Goal: Task Accomplishment & Management: Manage account settings

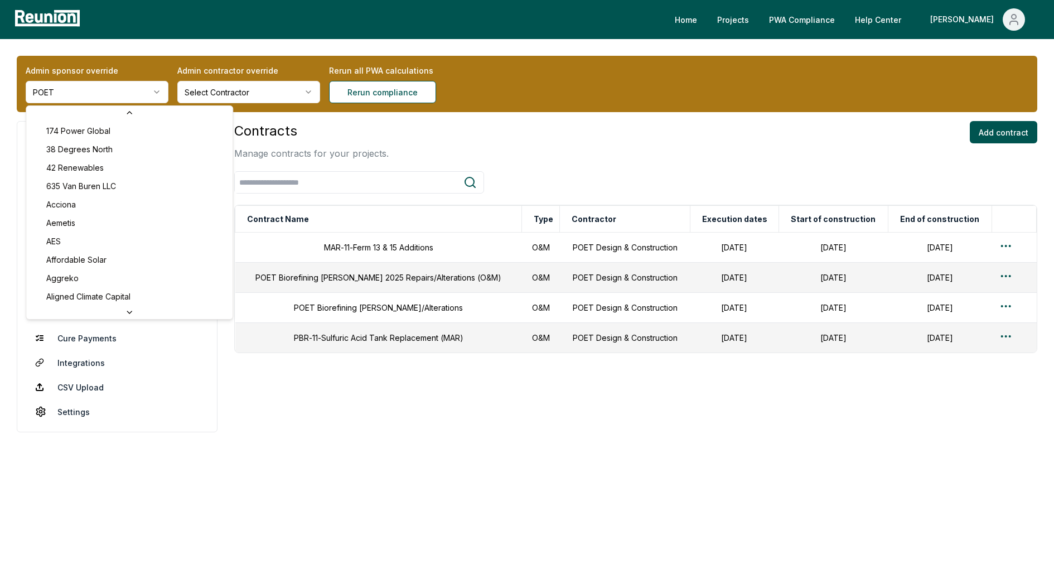
click at [113, 92] on html "Please visit us on your desktop We're working on making our marketplace mobile-…" at bounding box center [527, 287] width 1054 height 574
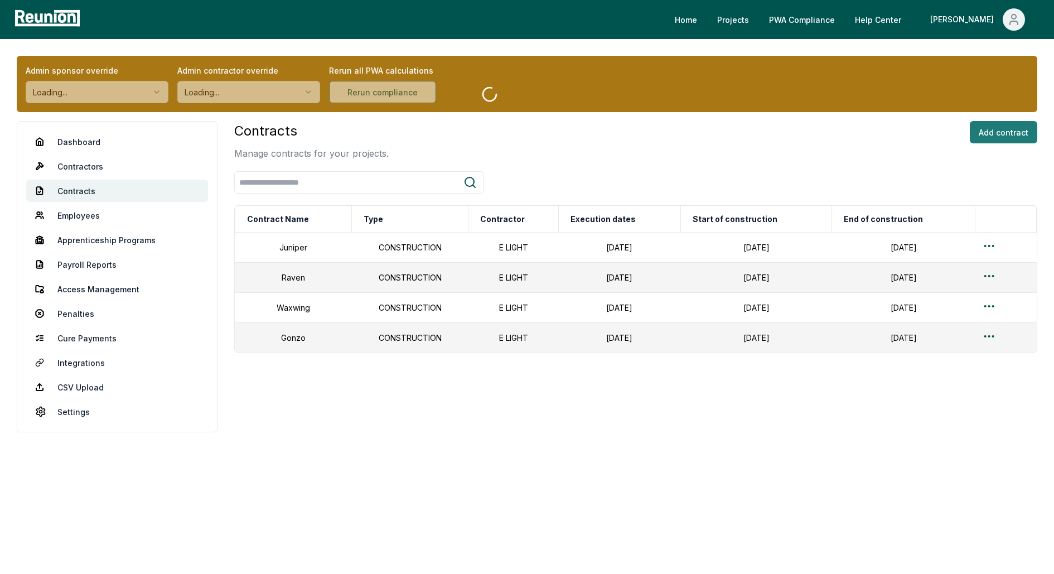
click at [1015, 122] on button "Add contract" at bounding box center [1003, 132] width 67 height 22
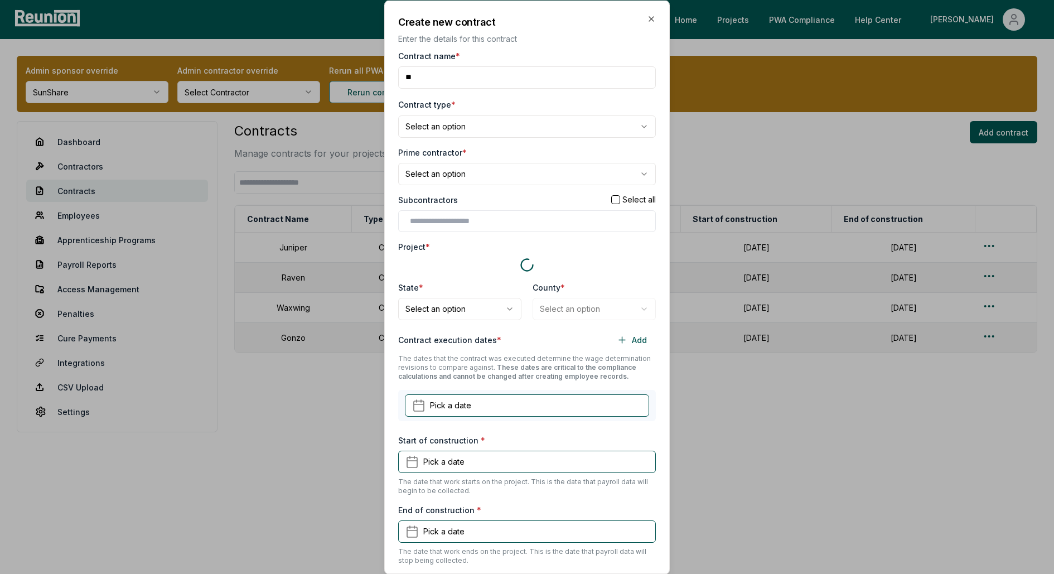
type input "*"
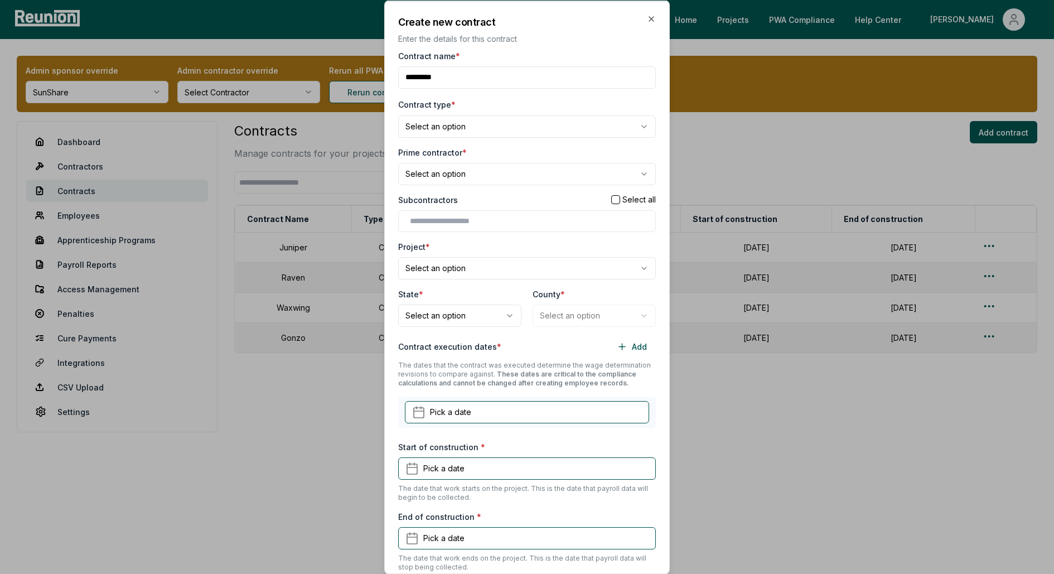
type input "*********"
click at [446, 121] on body "Please visit us on your desktop We're working on making our marketplace mobile-…" at bounding box center [527, 287] width 1054 height 574
select select "**********"
click at [447, 172] on body "Please visit us on your desktop We're working on making our marketplace mobile-…" at bounding box center [527, 287] width 1054 height 574
select select "**********"
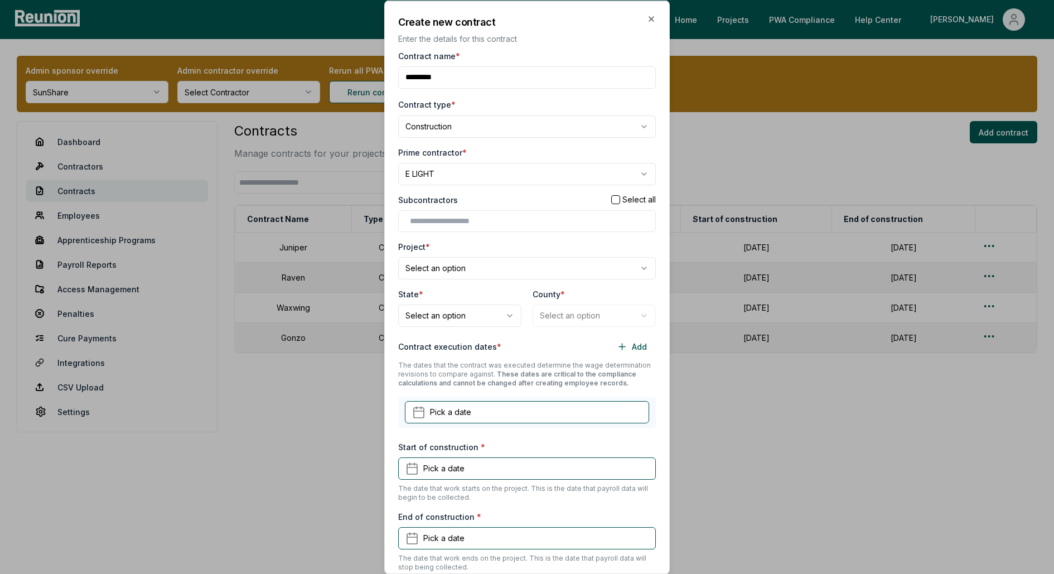
click at [450, 259] on body "Please visit us on your desktop We're working on making our marketplace mobile-…" at bounding box center [527, 287] width 1054 height 574
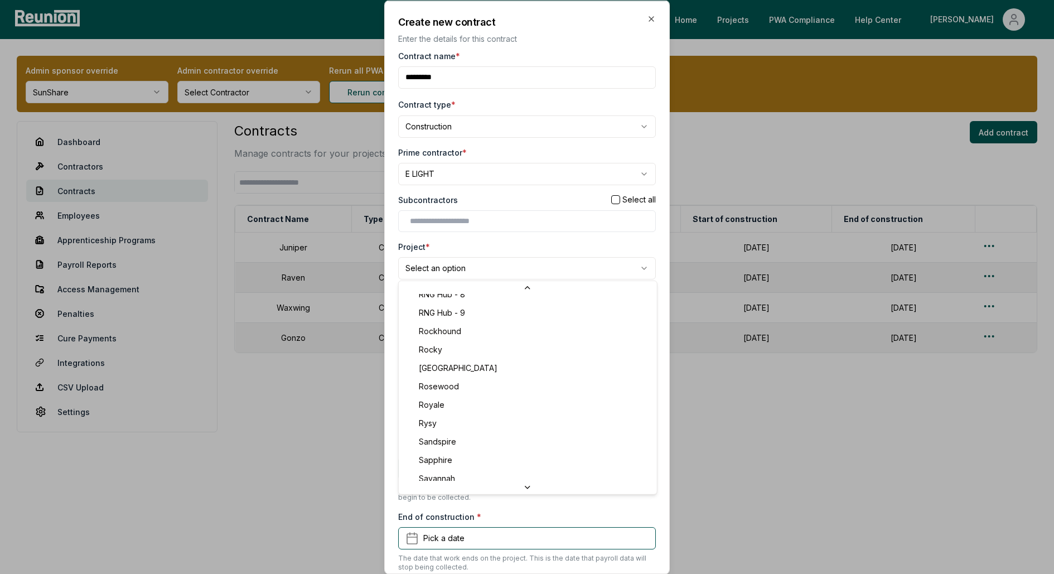
scroll to position [5588, 0]
select select "*********"
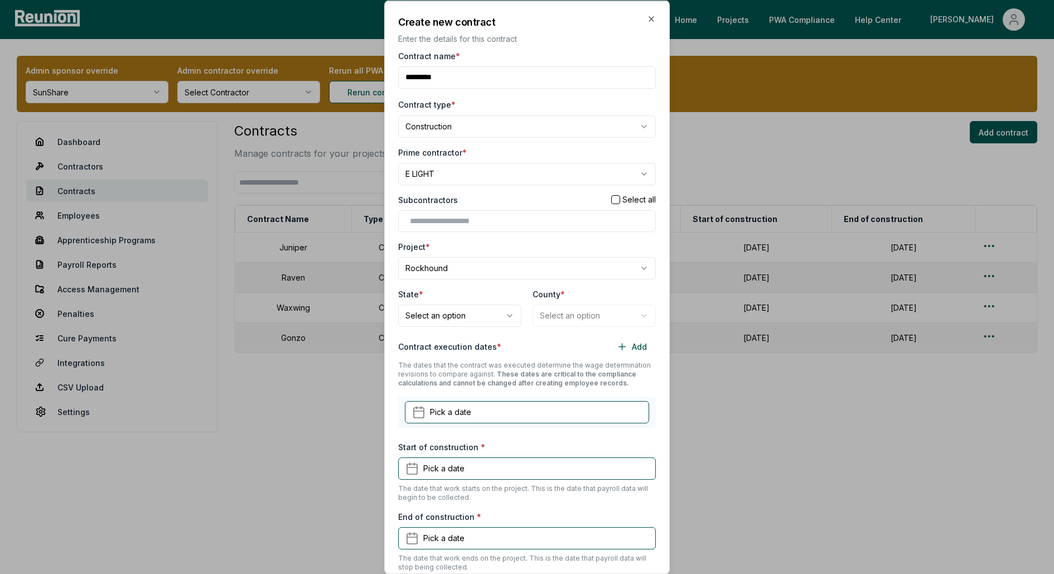
click at [433, 318] on body "Please visit us on your desktop We're working on making our marketplace mobile-…" at bounding box center [527, 287] width 1054 height 574
click at [458, 411] on span "Pick a date" at bounding box center [450, 412] width 41 height 12
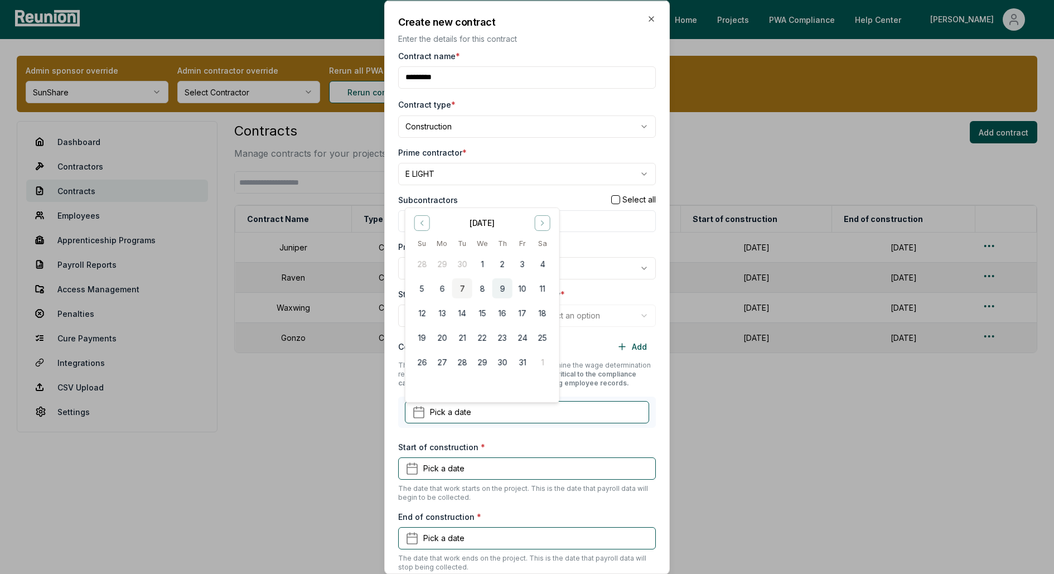
click at [501, 283] on button "9" at bounding box center [502, 288] width 20 height 20
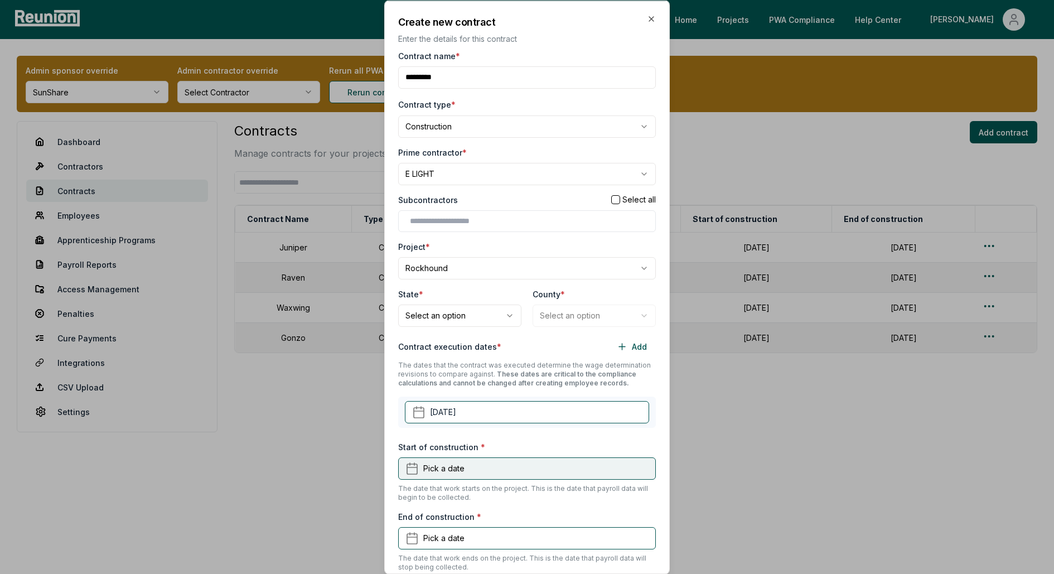
click at [429, 469] on span "Pick a date" at bounding box center [443, 468] width 41 height 12
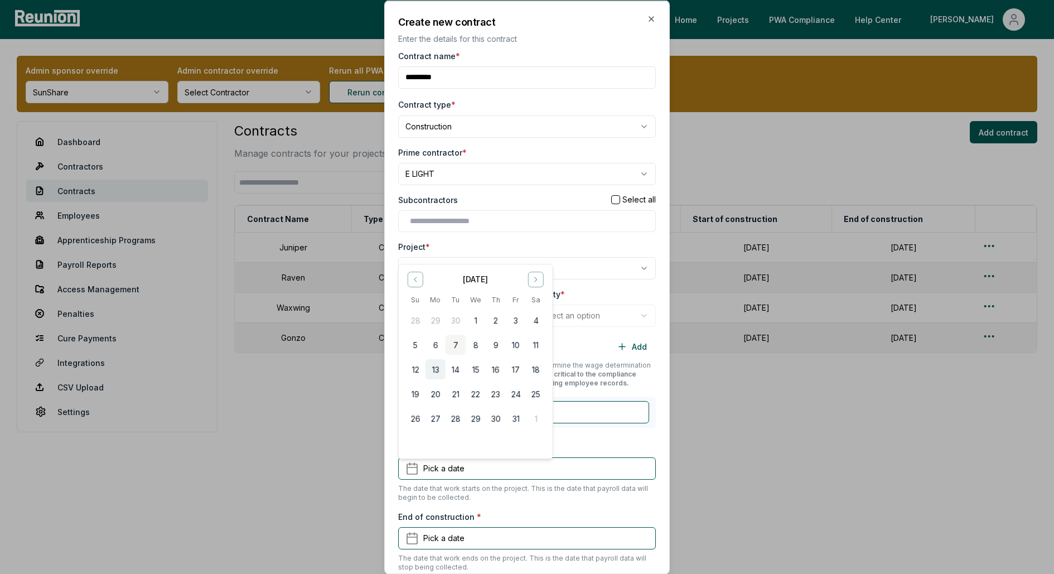
click at [433, 367] on button "13" at bounding box center [435, 369] width 20 height 20
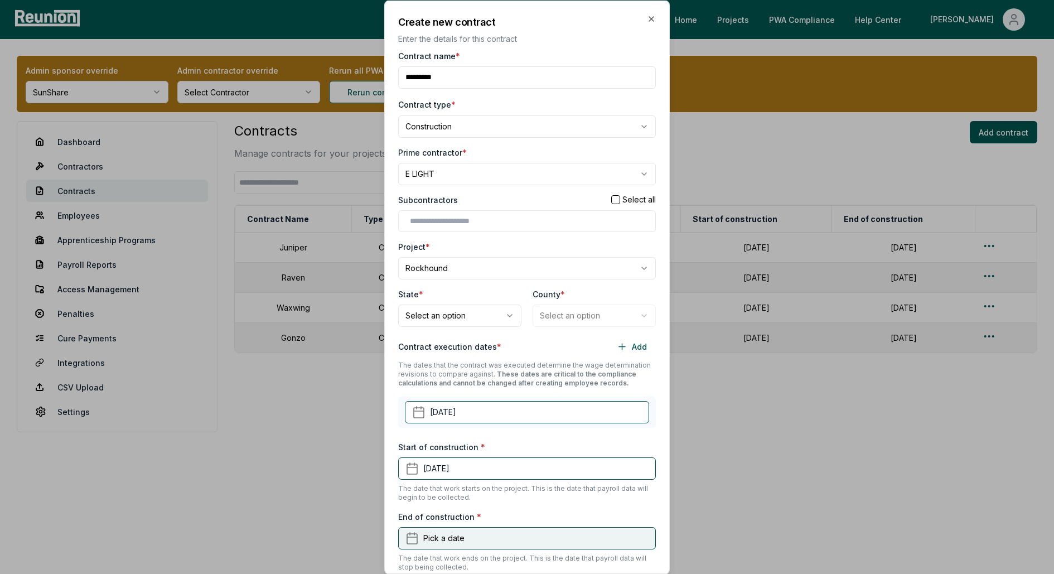
click at [460, 528] on button "Pick a date" at bounding box center [527, 537] width 258 height 22
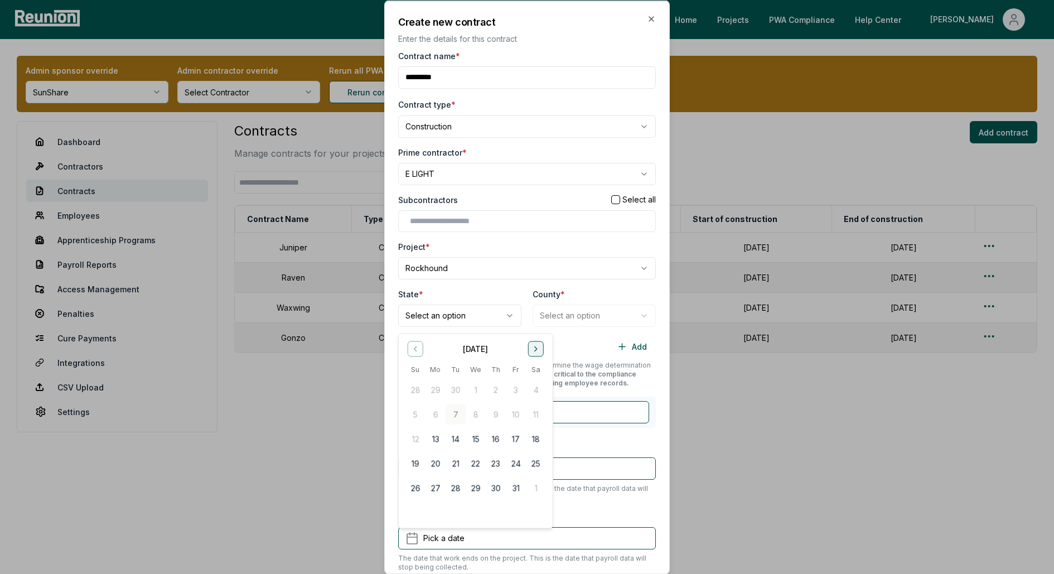
click at [531, 350] on icon "Go to next month" at bounding box center [535, 348] width 9 height 9
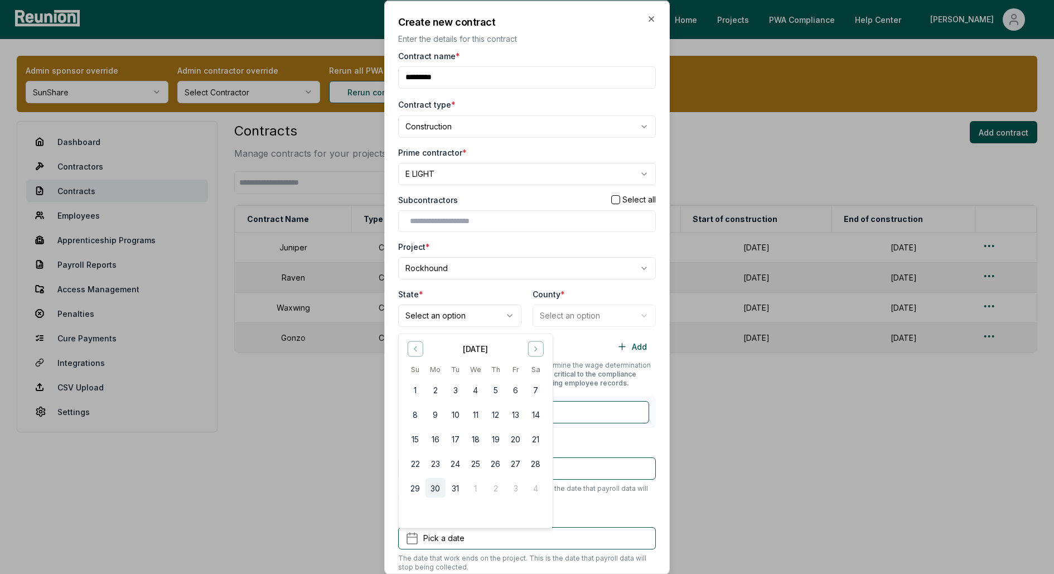
click at [435, 491] on button "30" at bounding box center [435, 487] width 20 height 20
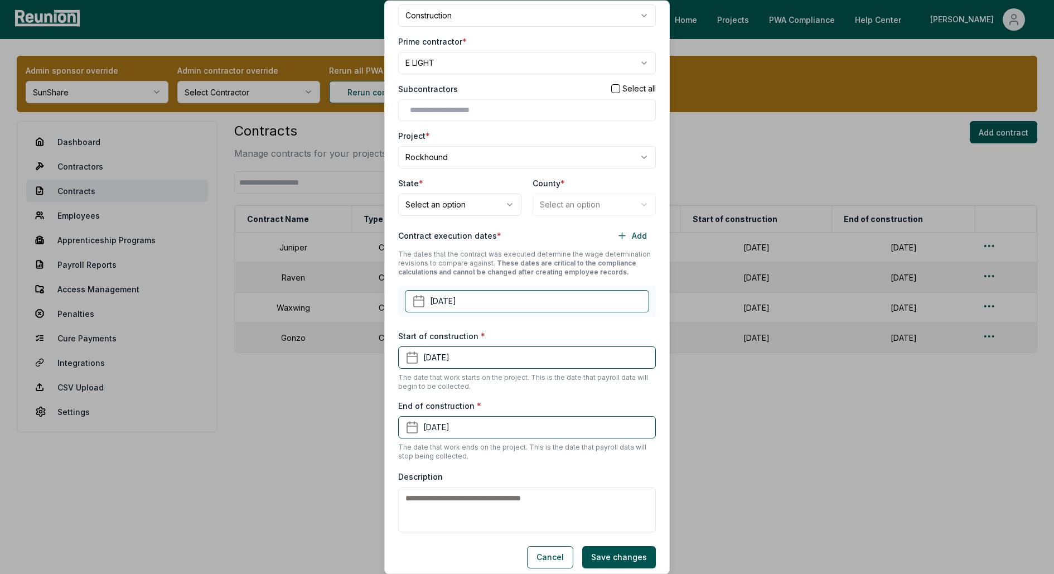
scroll to position [114, 0]
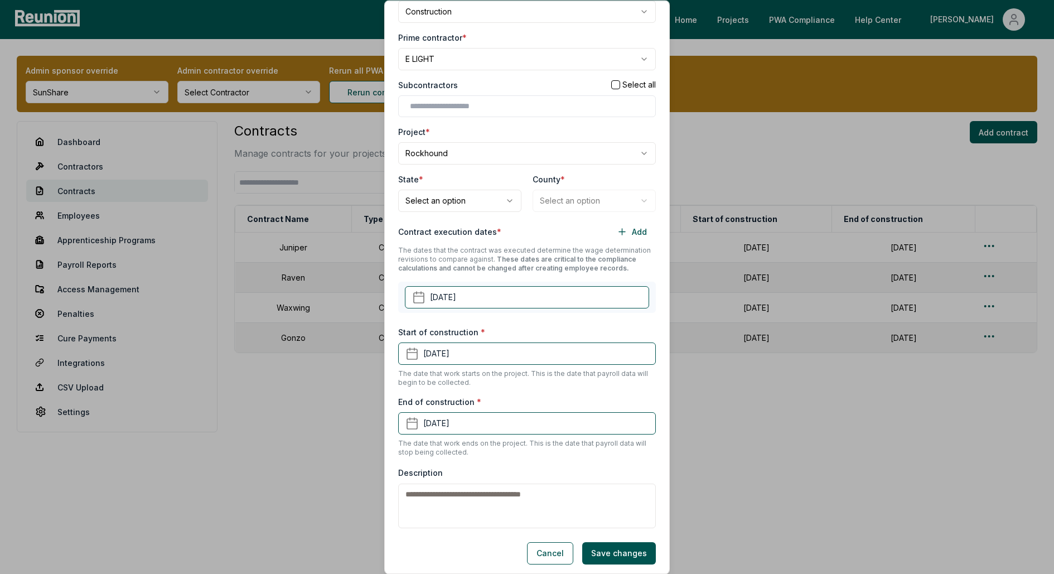
click at [470, 202] on body "Please visit us on your desktop We're working on making our marketplace mobile-…" at bounding box center [527, 287] width 1054 height 574
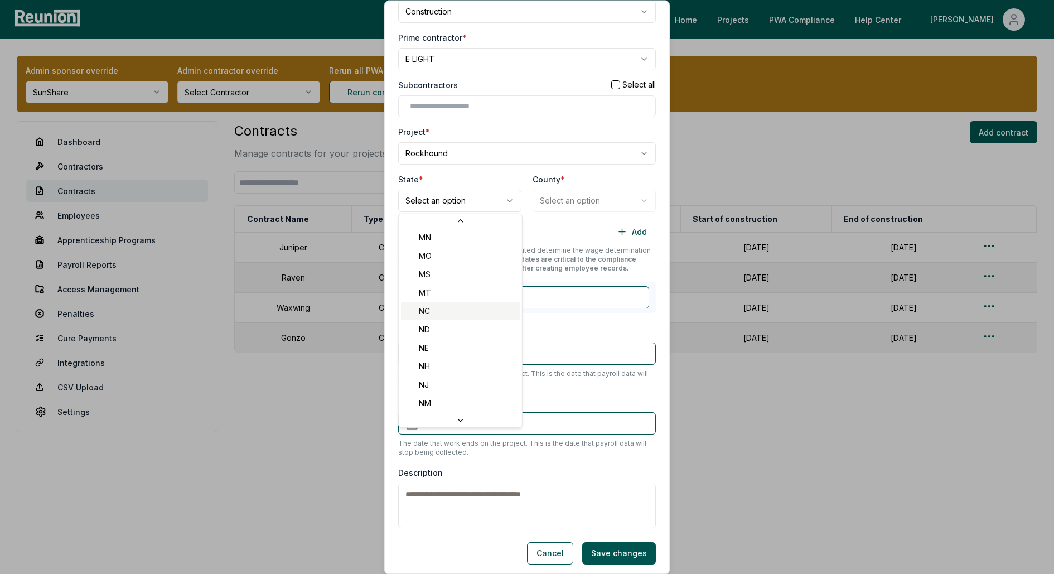
scroll to position [446, 0]
select select "**"
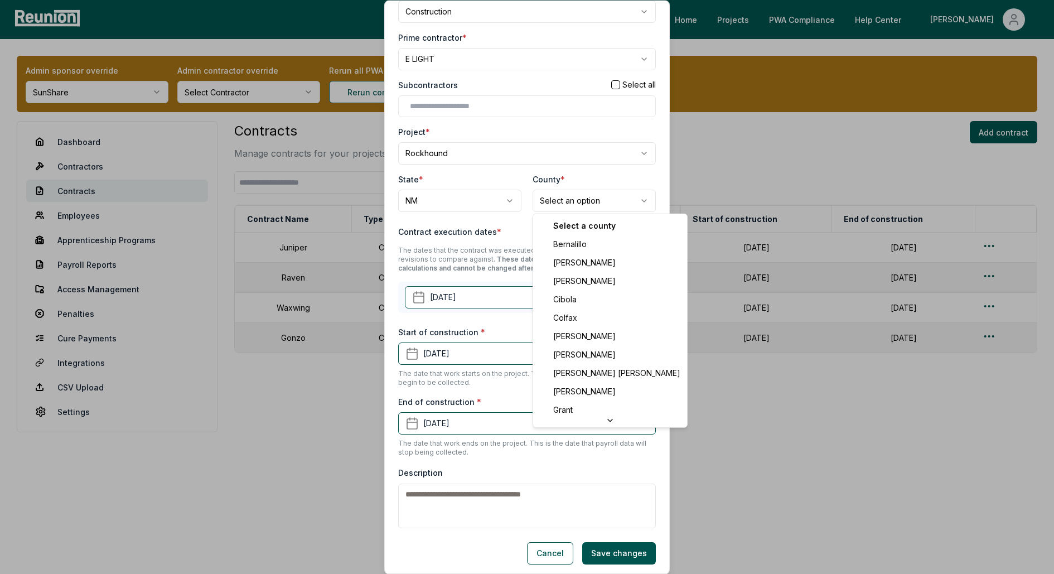
click at [560, 202] on body "Please visit us on your desktop We're working on making our marketplace mobile-…" at bounding box center [527, 287] width 1054 height 574
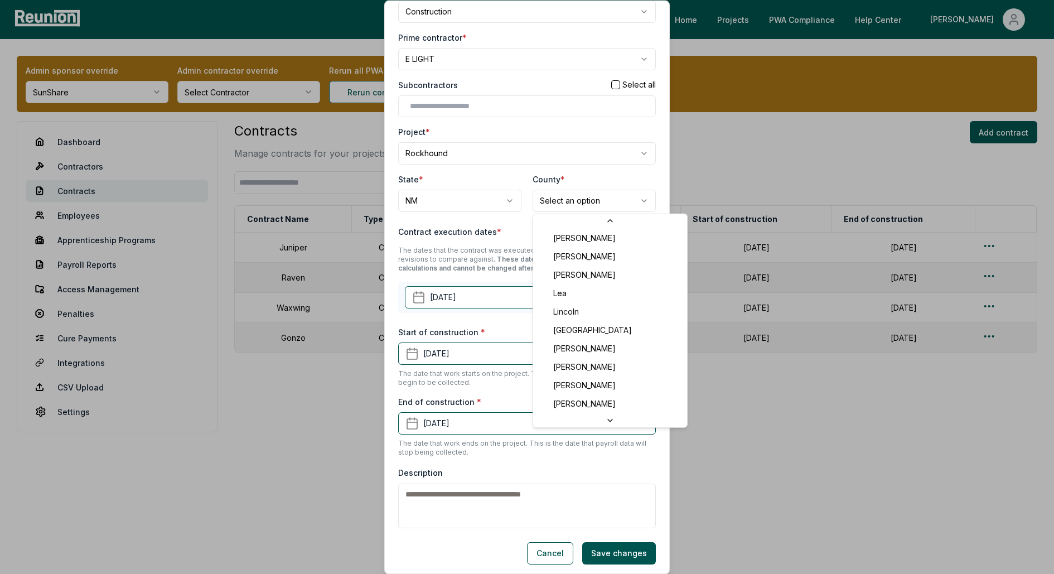
scroll to position [211, 0]
select select "**********"
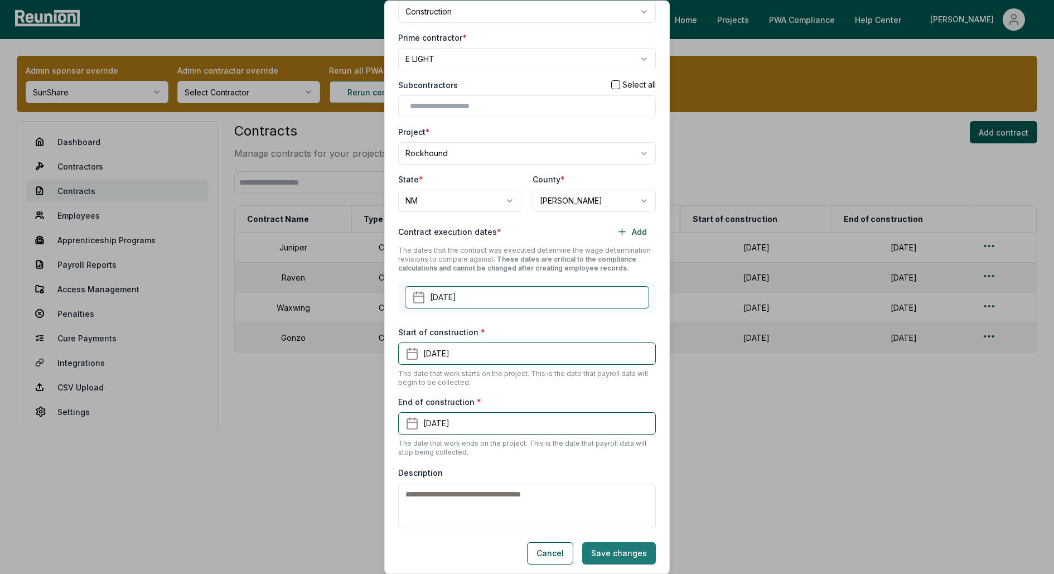
click at [617, 544] on button "Save changes" at bounding box center [619, 553] width 74 height 22
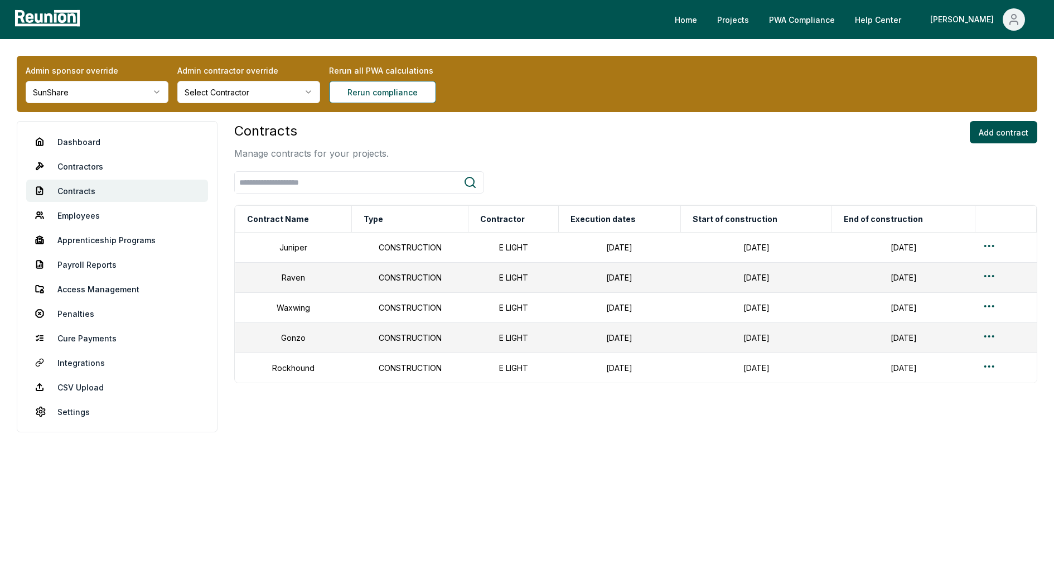
click at [73, 89] on html "Please visit us on your desktop We're working on making our marketplace mobile-…" at bounding box center [527, 287] width 1054 height 574
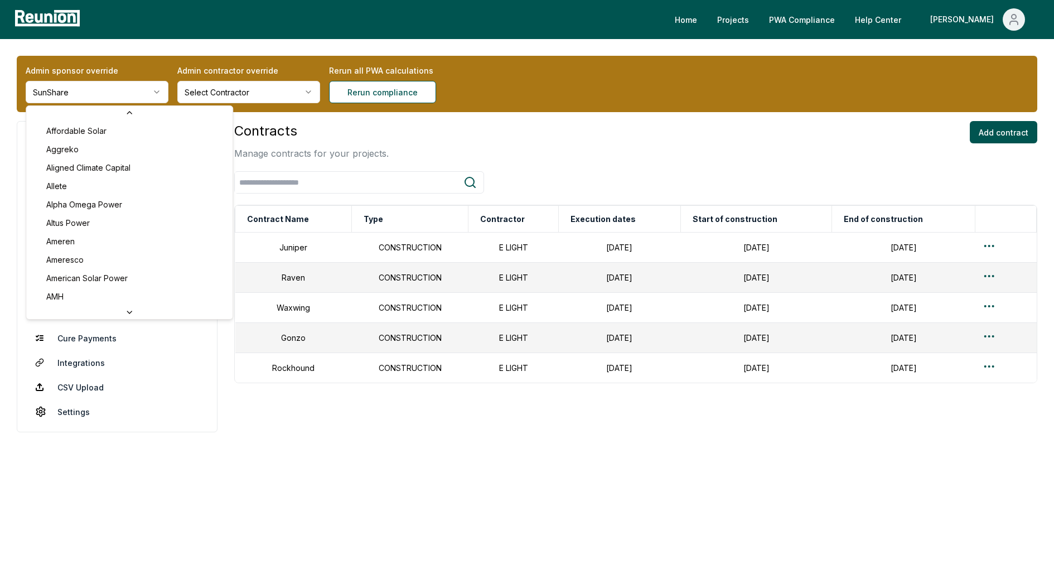
scroll to position [132, 0]
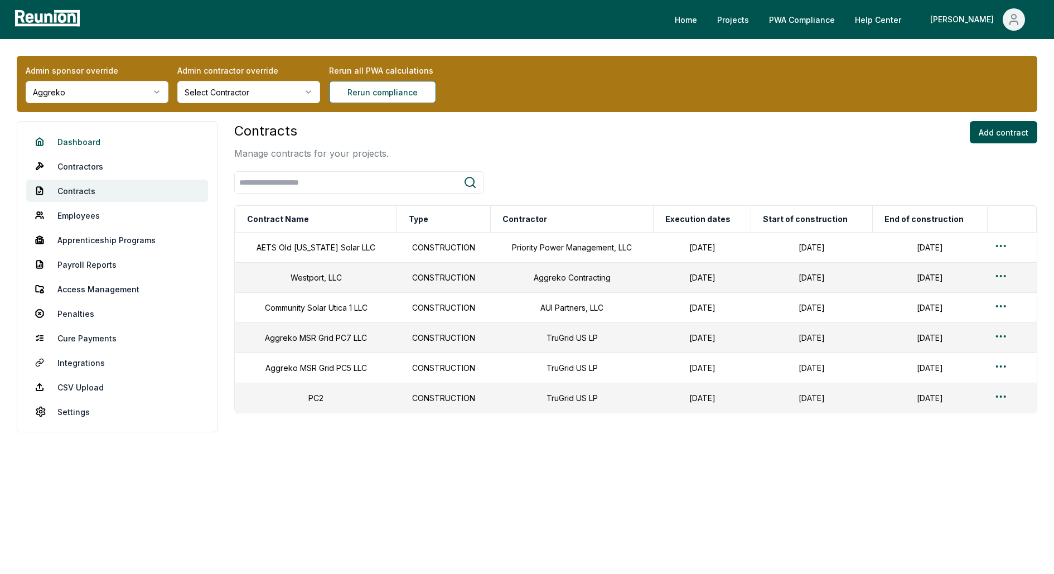
click at [75, 139] on link "Dashboard" at bounding box center [117, 141] width 182 height 22
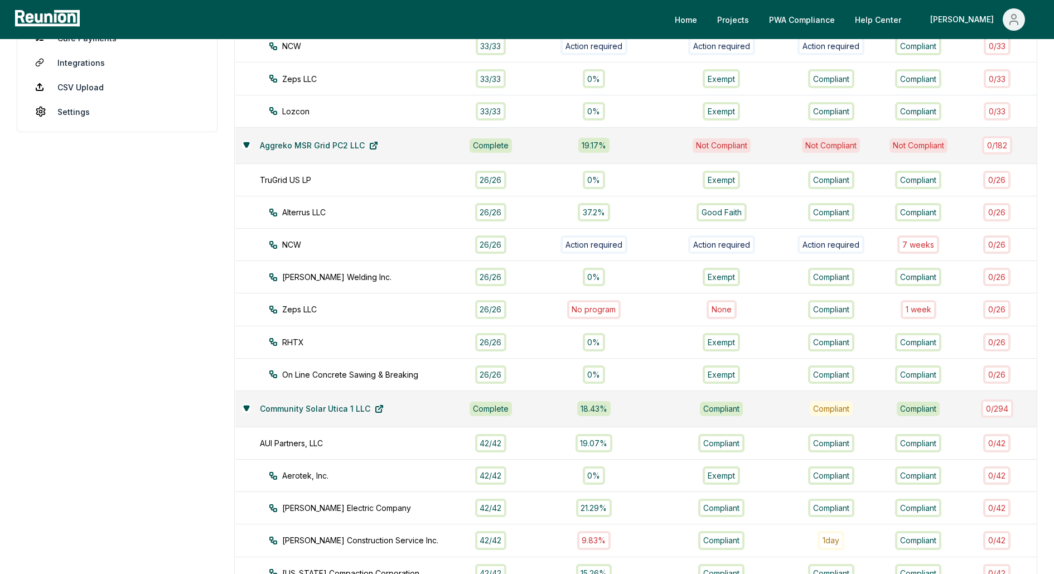
scroll to position [268, 0]
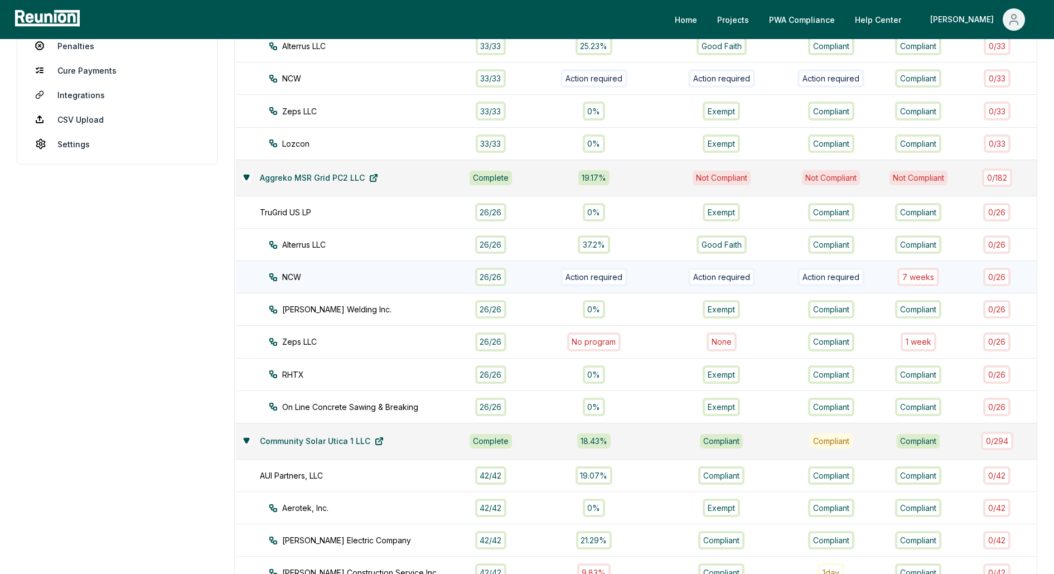
click at [930, 278] on div "7 week s" at bounding box center [918, 277] width 42 height 18
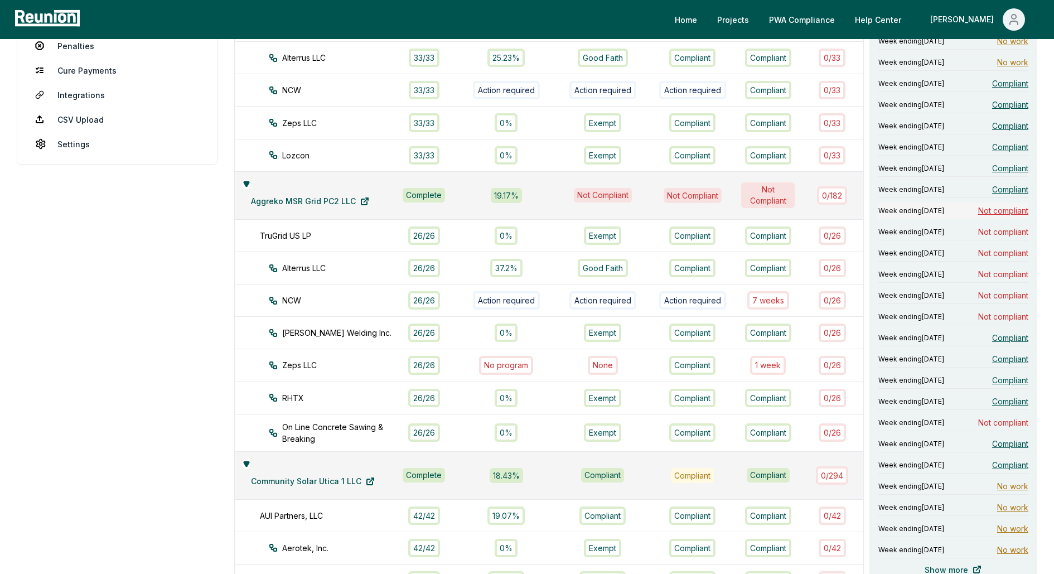
click at [1005, 205] on span "Not compliant" at bounding box center [1003, 211] width 50 height 12
click at [776, 356] on div "1 week" at bounding box center [768, 365] width 36 height 18
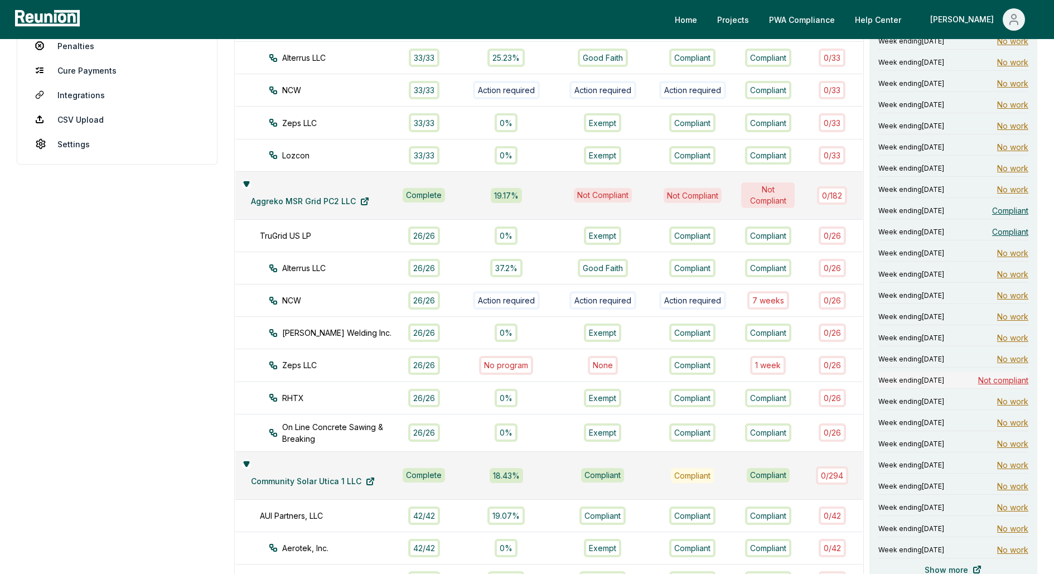
click at [995, 376] on span "Not compliant" at bounding box center [1003, 380] width 50 height 12
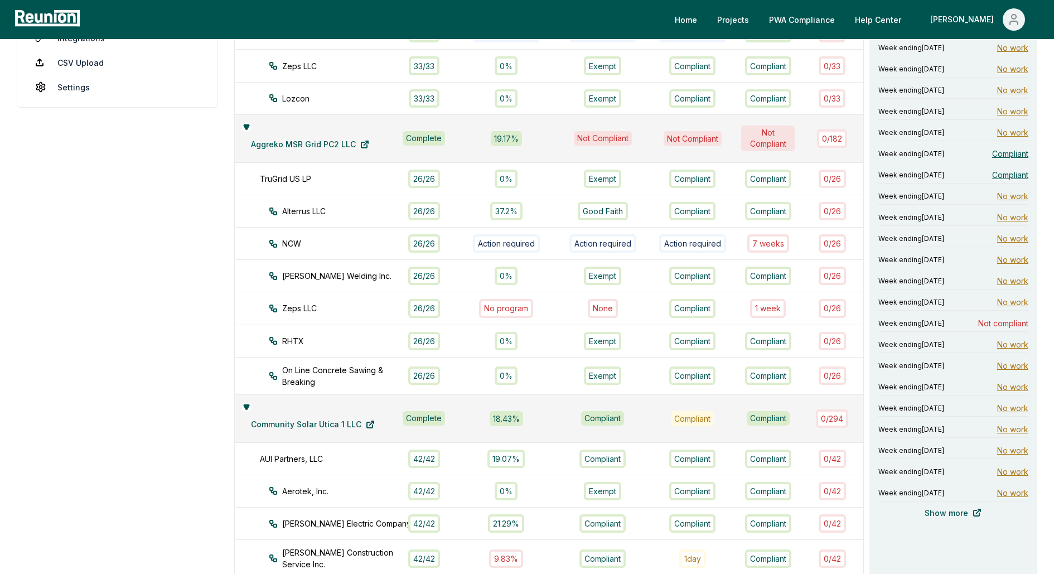
scroll to position [331, 0]
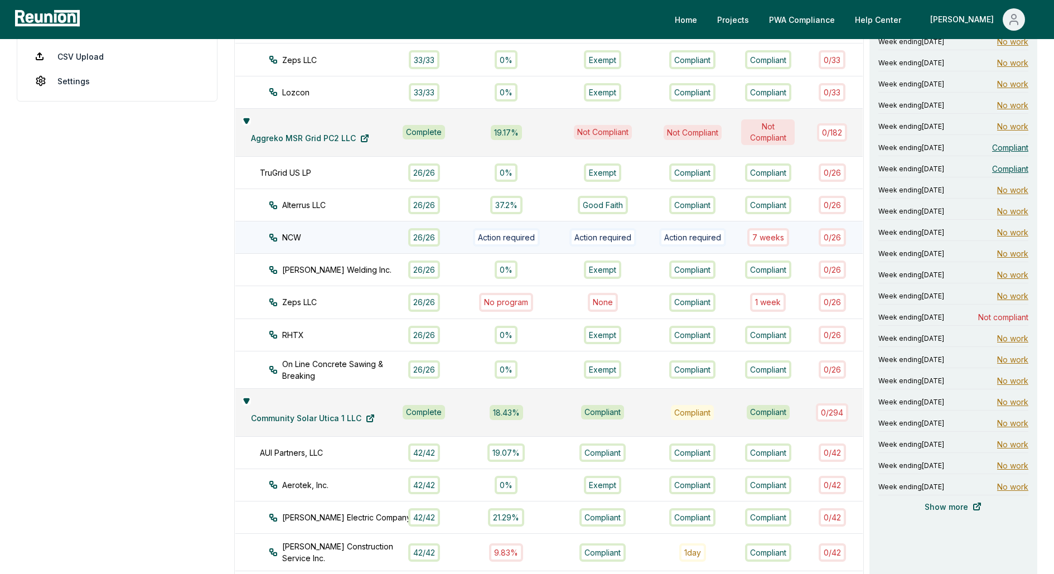
click at [761, 228] on div "7 week s" at bounding box center [768, 237] width 42 height 18
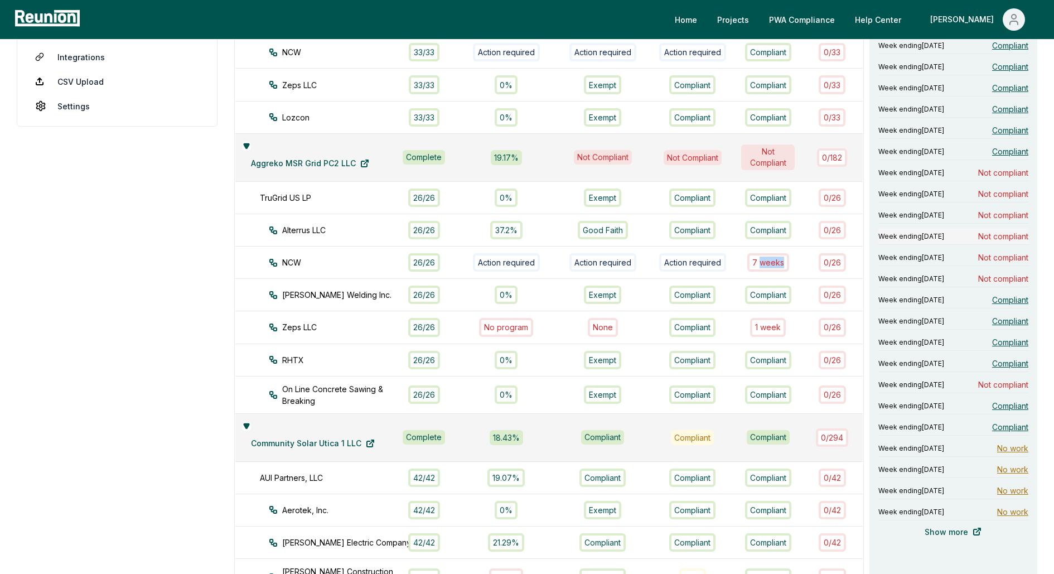
scroll to position [328, 0]
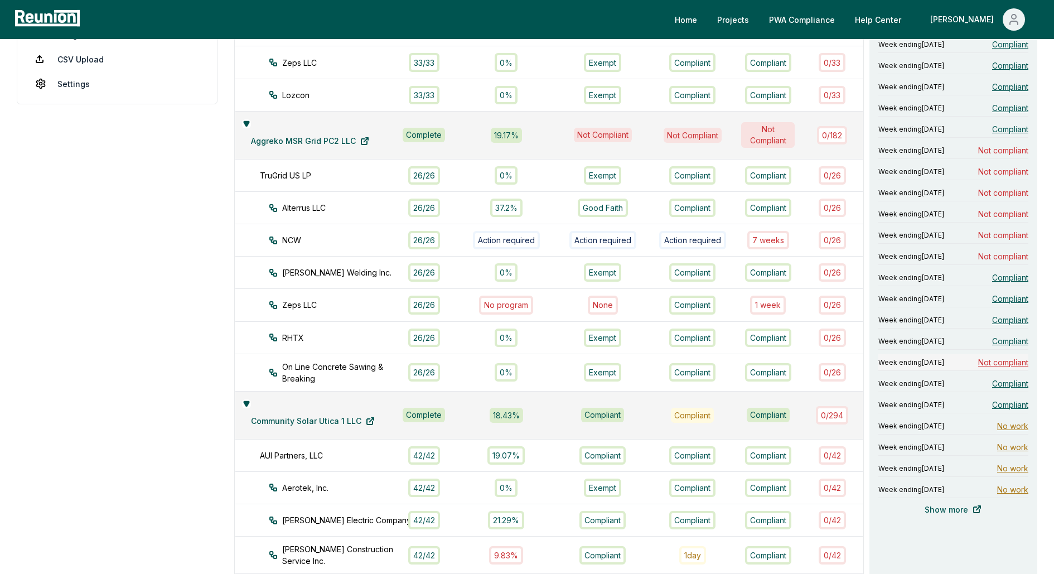
click at [996, 362] on span "Not compliant" at bounding box center [1003, 362] width 50 height 12
click at [1002, 252] on span "Not compliant" at bounding box center [1003, 256] width 50 height 12
click at [997, 234] on span "Not compliant" at bounding box center [1003, 235] width 50 height 12
click at [999, 216] on span "Not compliant" at bounding box center [1003, 214] width 50 height 12
click at [998, 168] on span "Not compliant" at bounding box center [1003, 172] width 50 height 12
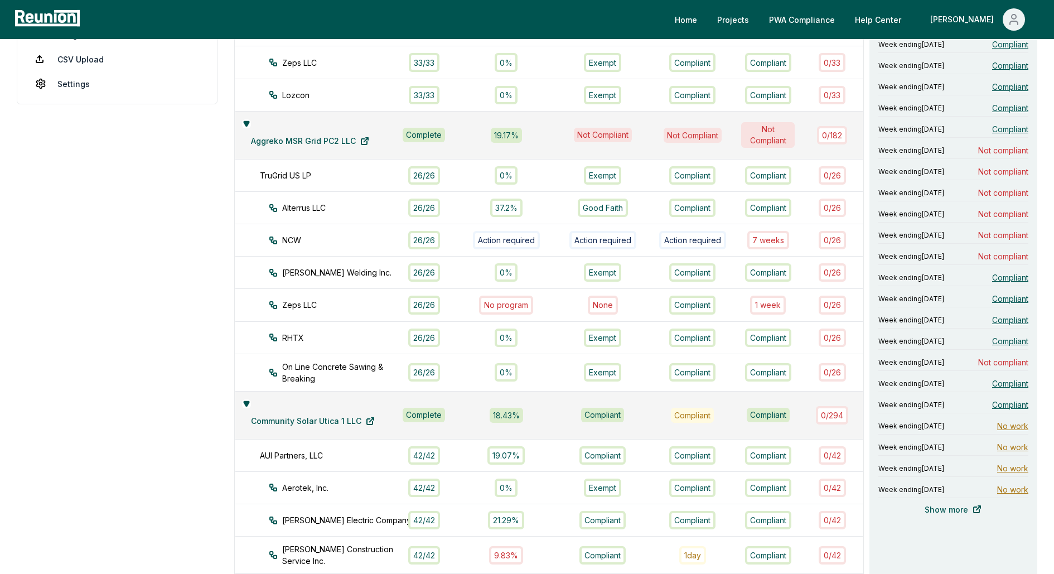
scroll to position [0, 0]
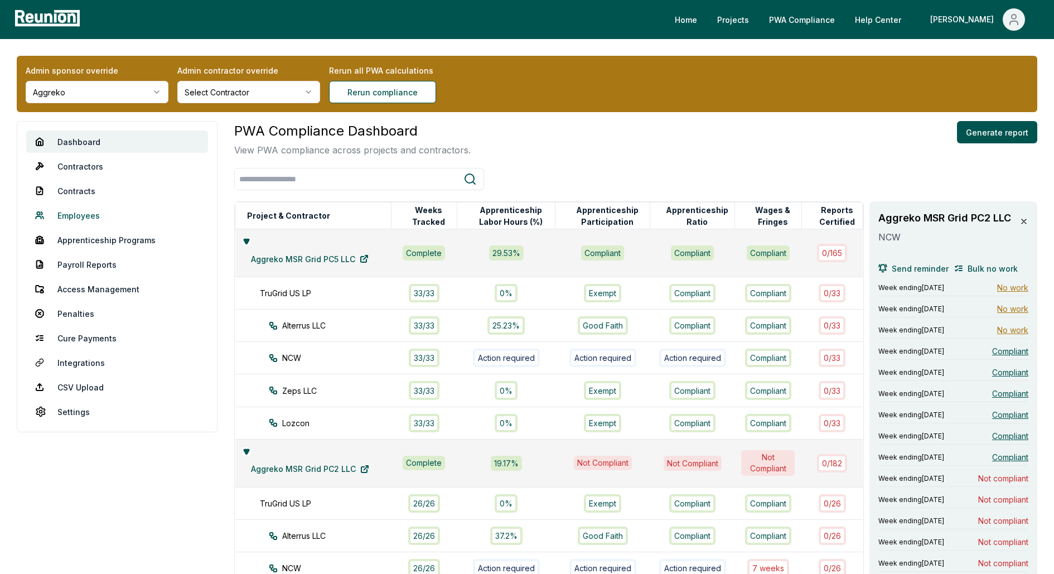
click at [83, 214] on link "Employees" at bounding box center [117, 215] width 182 height 22
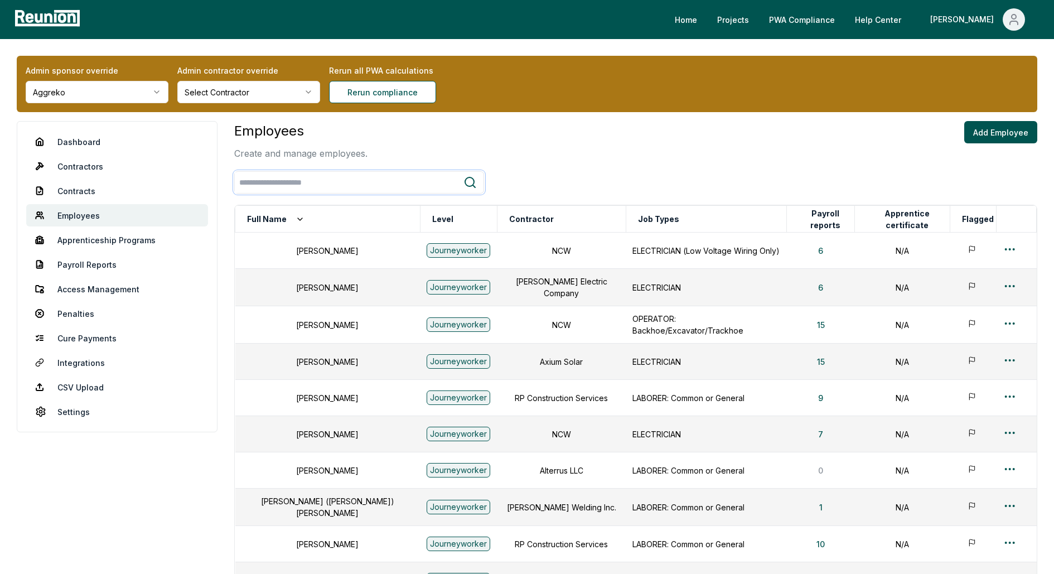
click at [289, 182] on input "search" at bounding box center [349, 182] width 229 height 21
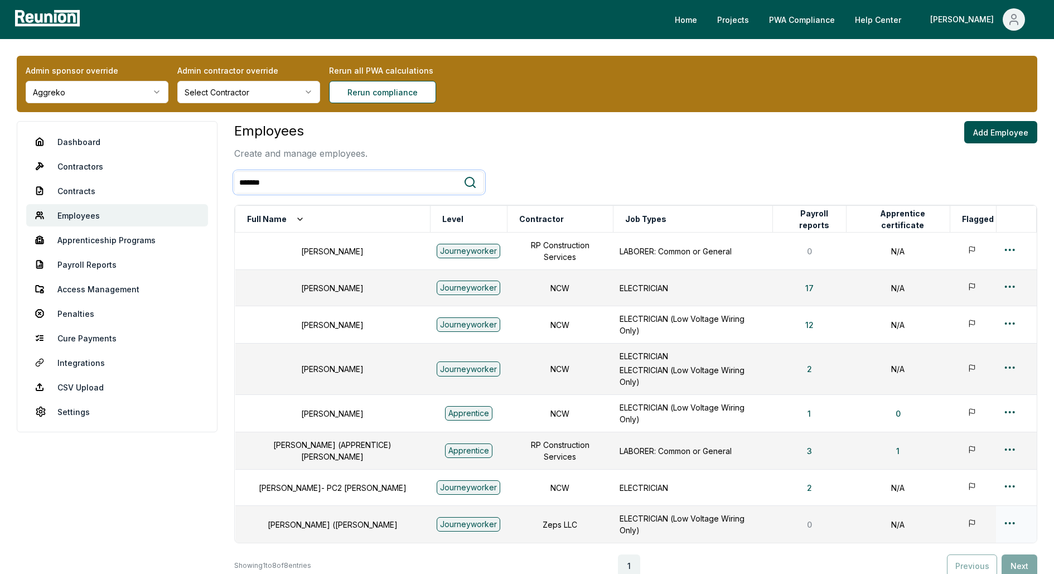
scroll to position [89, 0]
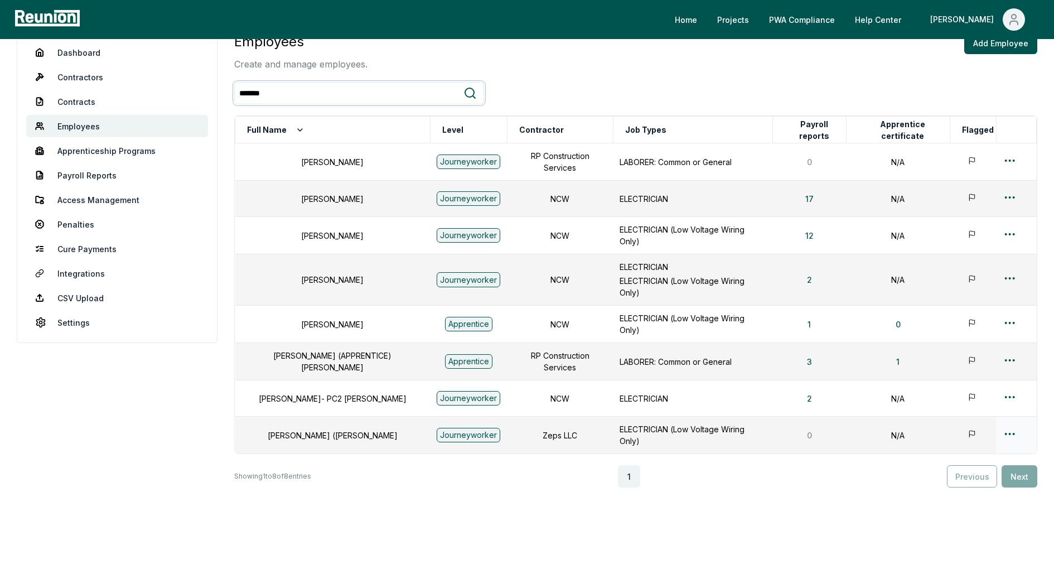
type input "*******"
click at [1009, 411] on html "Please visit us on your desktop We're working on making our marketplace mobile-…" at bounding box center [527, 252] width 1054 height 683
click at [976, 509] on div "Delete" at bounding box center [992, 514] width 106 height 18
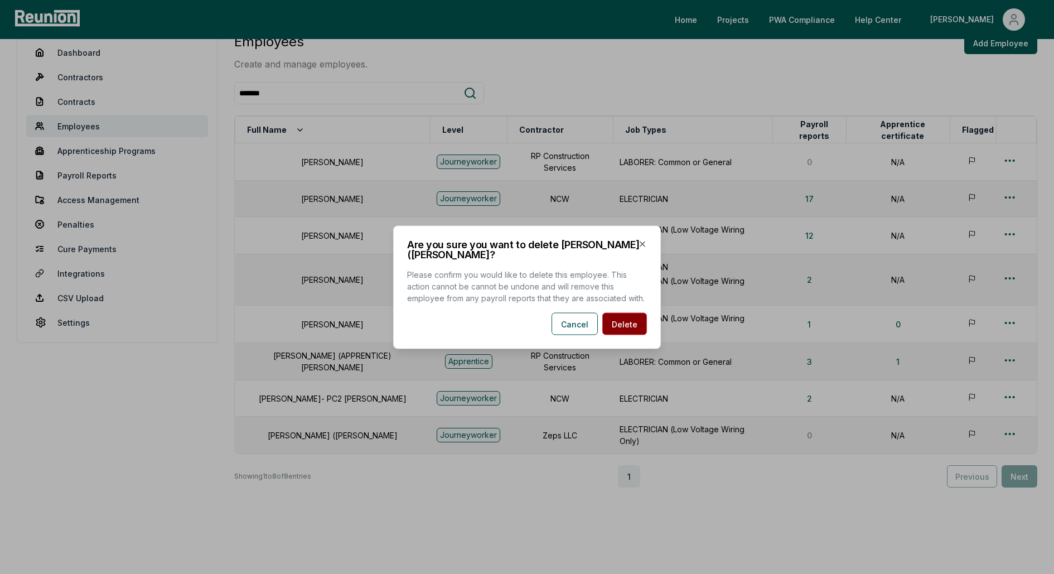
click at [621, 331] on button "Delete" at bounding box center [624, 323] width 45 height 22
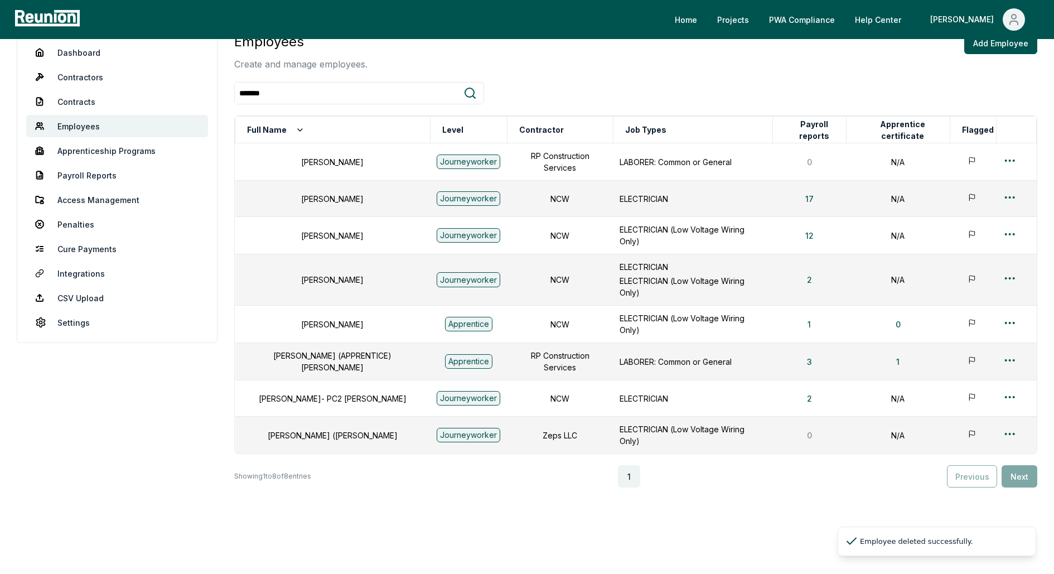
scroll to position [53, 0]
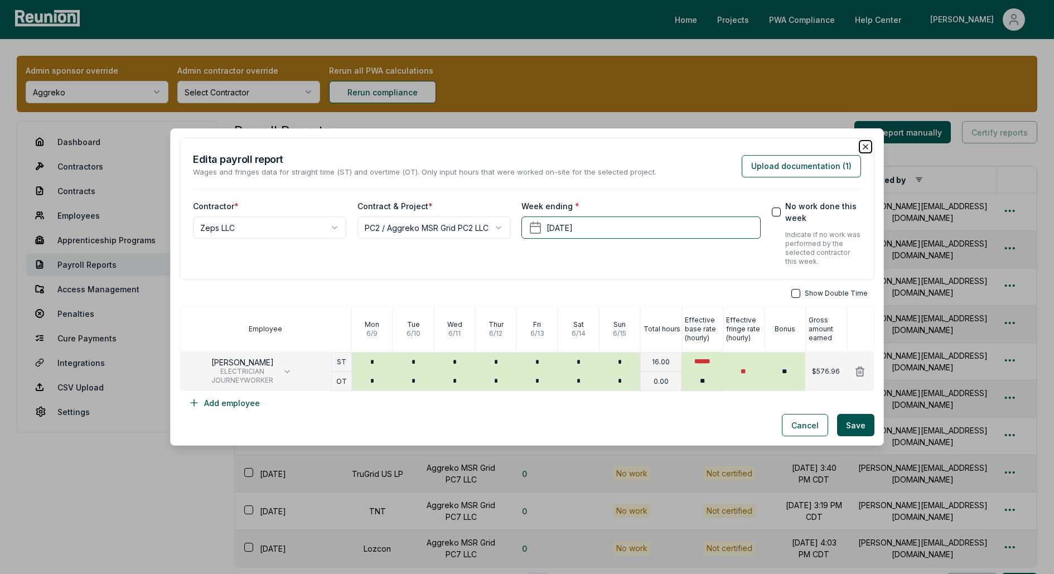
click at [868, 144] on icon "button" at bounding box center [865, 146] width 9 height 9
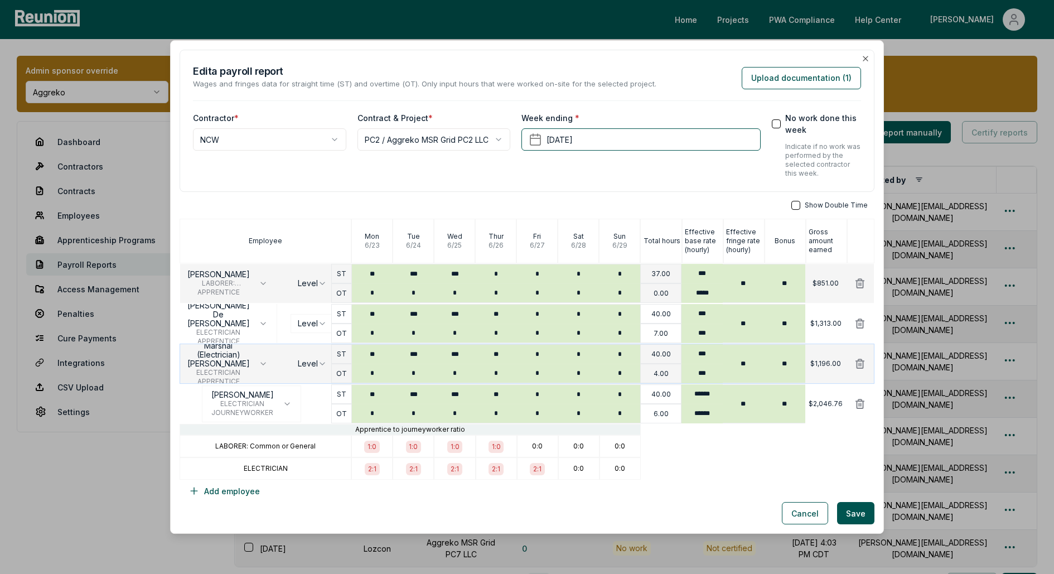
click at [313, 363] on body "Please visit us on your desktop We're working on making our marketplace mobile-…" at bounding box center [527, 353] width 1054 height 707
select select "**********"
click at [312, 325] on body "Please visit us on your desktop We're working on making our marketplace mobile-…" at bounding box center [527, 353] width 1054 height 707
select select "**********"
click at [863, 510] on button "Save" at bounding box center [855, 513] width 37 height 22
